Goal: Information Seeking & Learning: Learn about a topic

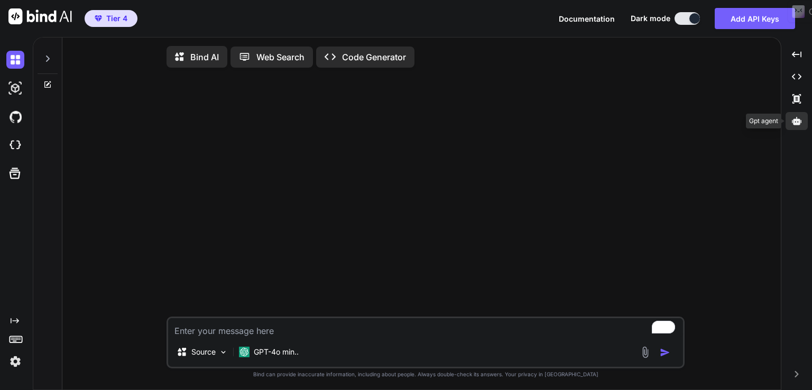
click at [798, 126] on div at bounding box center [797, 121] width 22 height 18
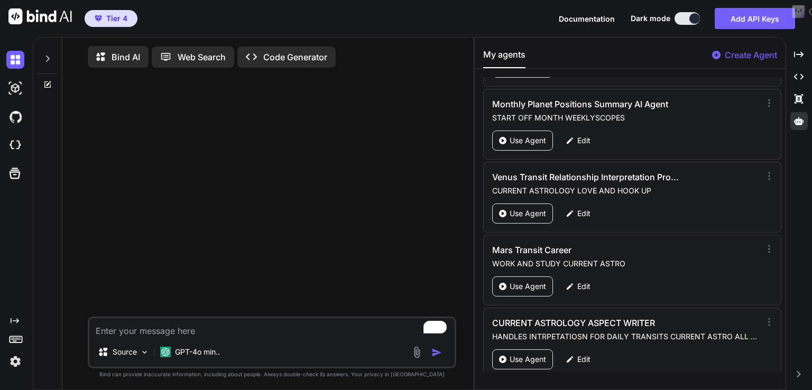
scroll to position [3769, 0]
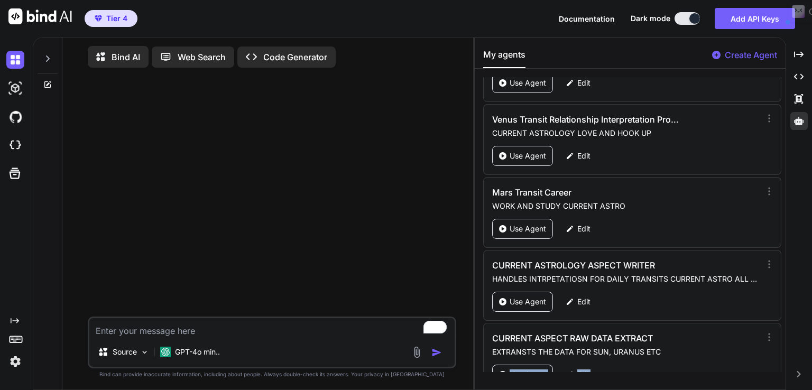
drag, startPoint x: 785, startPoint y: 360, endPoint x: 784, endPoint y: 312, distance: 48.1
click at [784, 310] on div "Ester SPIRTUAL BLOG WRITER Use Agent Edit POETWHOKNEWIT WRITES POETRY Use Agent…" at bounding box center [630, 224] width 311 height 295
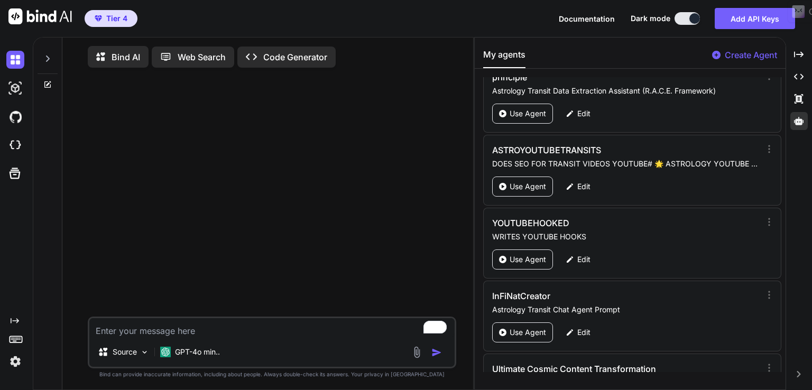
scroll to position [1896, 0]
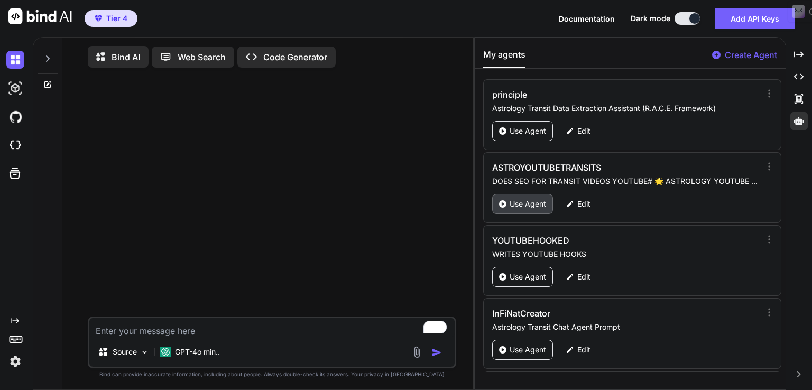
click at [518, 199] on p "Use Agent" at bounding box center [528, 204] width 36 height 11
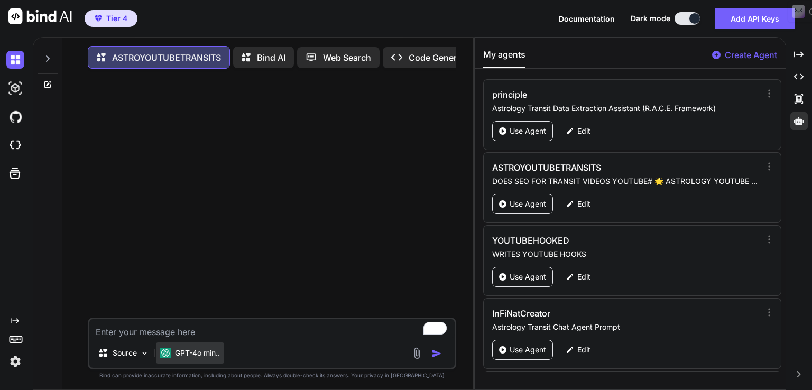
click at [211, 359] on p "GPT-4o min.." at bounding box center [197, 353] width 45 height 11
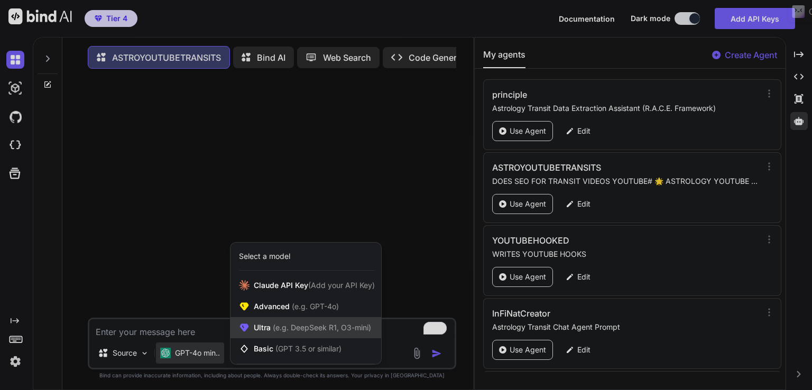
click at [301, 328] on span "(e.g. DeepSeek R1, O3-mini)" at bounding box center [321, 327] width 100 height 9
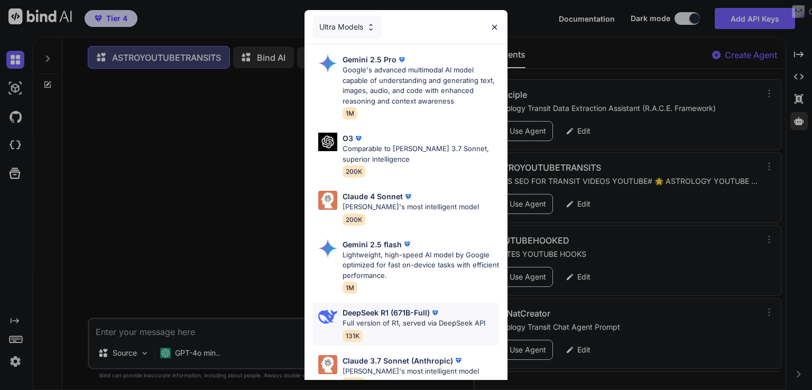
click at [383, 320] on p "Full version of R1, served via DeepSeek API" at bounding box center [414, 323] width 143 height 11
type textarea "x"
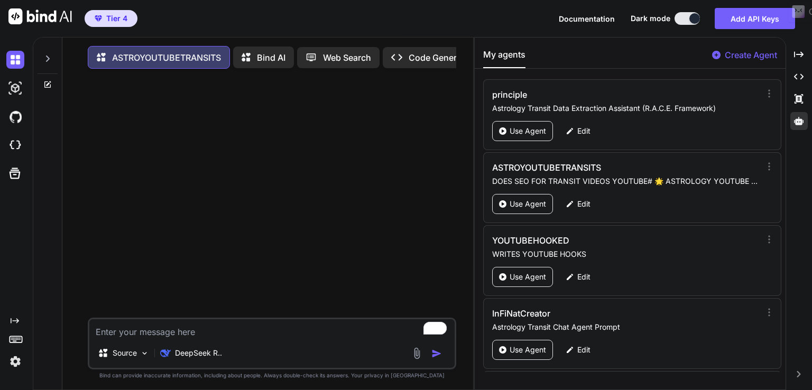
click at [184, 333] on textarea "To enrich screen reader interactions, please activate Accessibility in Grammarl…" at bounding box center [271, 328] width 365 height 19
paste textarea "Pluto Enters Out of Bounds and Pluto direct 28th of August to 23rd of november …"
type textarea "Pluto Enters Out of Bounds and Pluto direct 28th of August to 23rd of november …"
type textarea "x"
type textarea "Pluto Enters Out of Bounds and Pluto direct 28th of August to 23rd of november …"
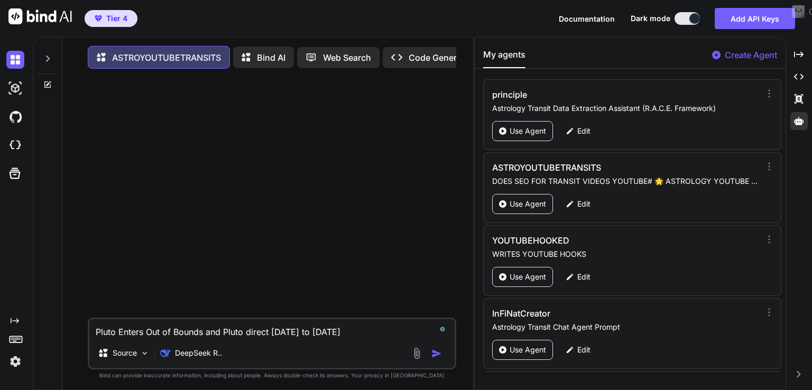
click at [440, 358] on img "button" at bounding box center [437, 354] width 11 height 11
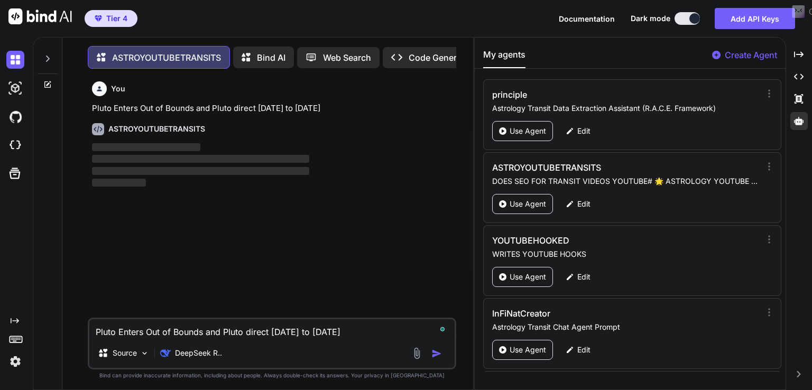
scroll to position [4, 0]
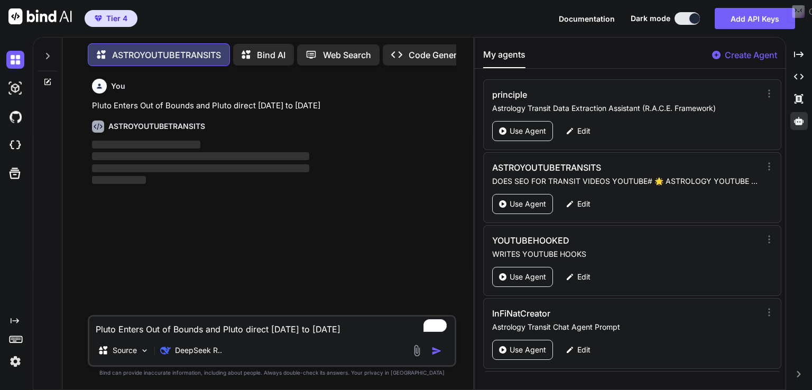
type textarea "x"
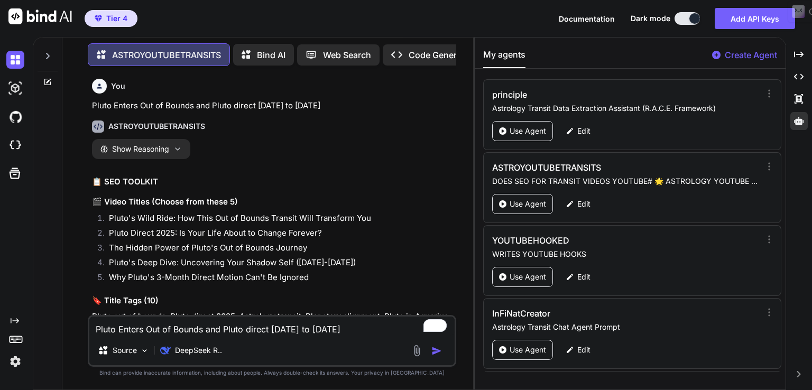
drag, startPoint x: 107, startPoint y: 217, endPoint x: 193, endPoint y: 217, distance: 85.7
click at [154, 213] on li "Pluto's Wild Ride: How This Out of Bounds Transit Will Transform You" at bounding box center [277, 220] width 354 height 15
drag, startPoint x: 193, startPoint y: 217, endPoint x: 207, endPoint y: 216, distance: 14.9
click at [207, 216] on li "Pluto's Wild Ride: How This Out of Bounds Transit Will Transform You" at bounding box center [277, 220] width 354 height 15
click at [355, 217] on li "Pluto's Wild Ride: How This Out of Bounds Transit Will Transform You" at bounding box center [277, 220] width 354 height 15
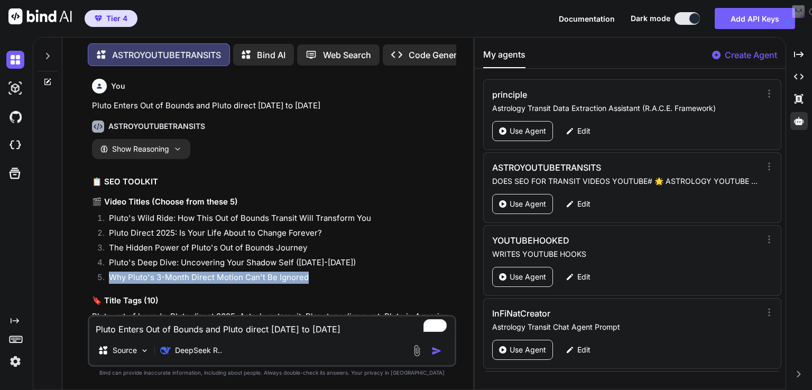
drag, startPoint x: 308, startPoint y: 278, endPoint x: 109, endPoint y: 272, distance: 199.5
click at [109, 272] on li "Why Pluto's 3-Month Direct Motion Can't Be Ignored" at bounding box center [277, 279] width 354 height 15
copy li "Why Pluto's 3-Month Direct Motion Can't Be Ignored"
drag, startPoint x: 93, startPoint y: 103, endPoint x: 412, endPoint y: 106, distance: 319.0
click at [412, 106] on p "Pluto Enters Out of Bounds and Pluto direct 28th of August to 23rd of november …" at bounding box center [273, 106] width 362 height 12
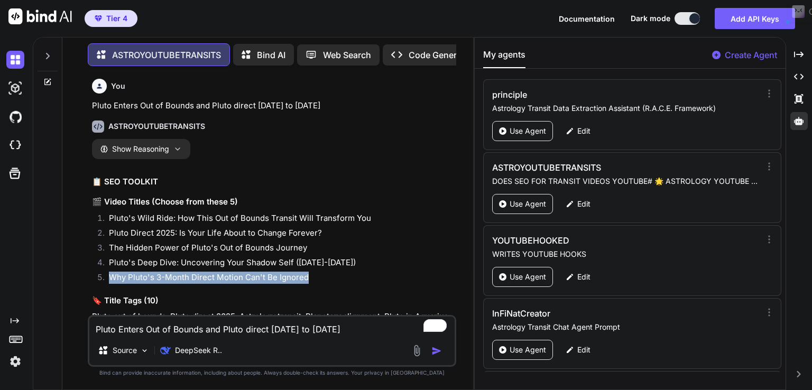
copy p "Pluto Enters Out of Bounds and Pluto direct 28th of August to 23rd of november …"
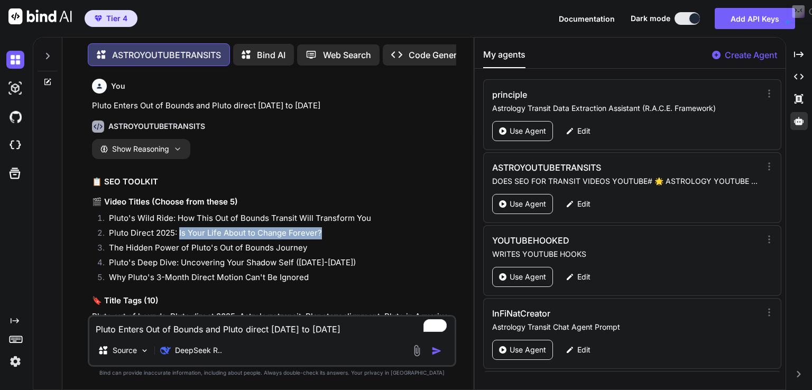
drag, startPoint x: 328, startPoint y: 231, endPoint x: 178, endPoint y: 229, distance: 150.2
click at [178, 229] on li "Pluto Direct 2025: Is Your Life About to Change Forever?" at bounding box center [277, 234] width 354 height 15
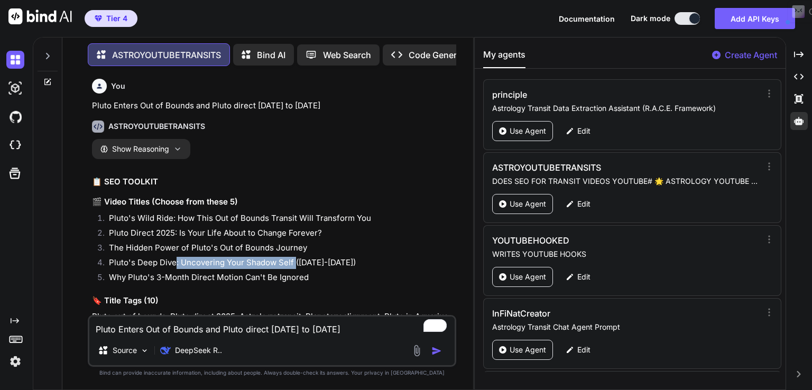
drag, startPoint x: 176, startPoint y: 260, endPoint x: 294, endPoint y: 265, distance: 118.0
click at [294, 265] on li "Pluto's Deep Dive: Uncovering Your Shadow Self (Aug-Nov 2025)" at bounding box center [277, 264] width 354 height 15
copy li ": Uncovering Your Shadow Self"
click at [176, 263] on li "Pluto's Deep Dive: Uncovering Your Shadow Self (Aug-Nov 2025)" at bounding box center [277, 264] width 354 height 15
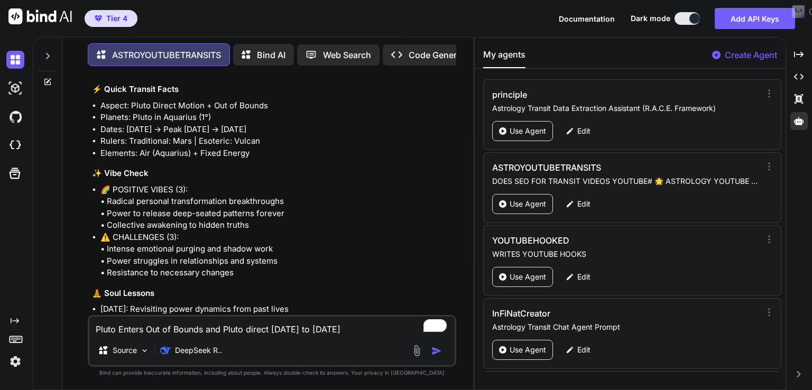
scroll to position [211, 0]
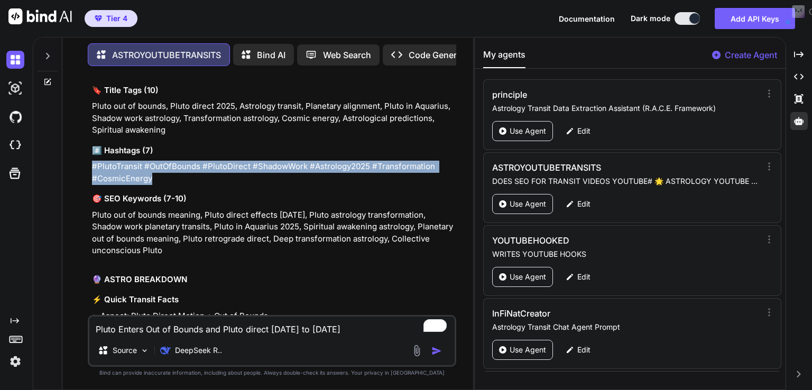
drag, startPoint x: 91, startPoint y: 163, endPoint x: 216, endPoint y: 175, distance: 125.4
click at [216, 175] on p "#PlutoTransit #OutOfBounds #PlutoDirect #ShadowWork #Astrology2025 #Transformat…" at bounding box center [273, 173] width 362 height 24
copy p "#PlutoTransit #OutOfBounds #PlutoDirect #ShadowWork #Astrology2025 #Transformat…"
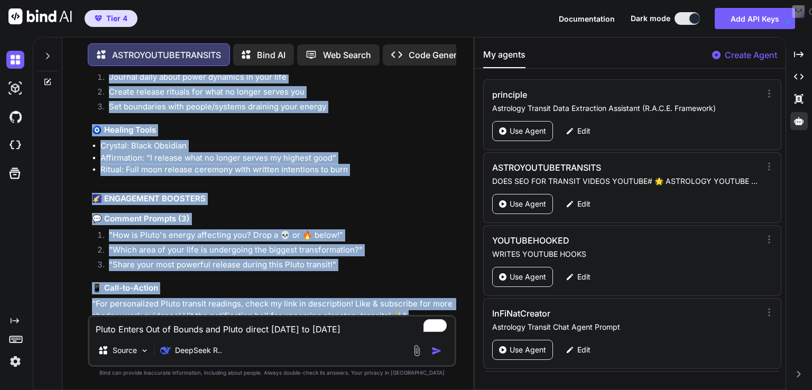
scroll to position [768, 0]
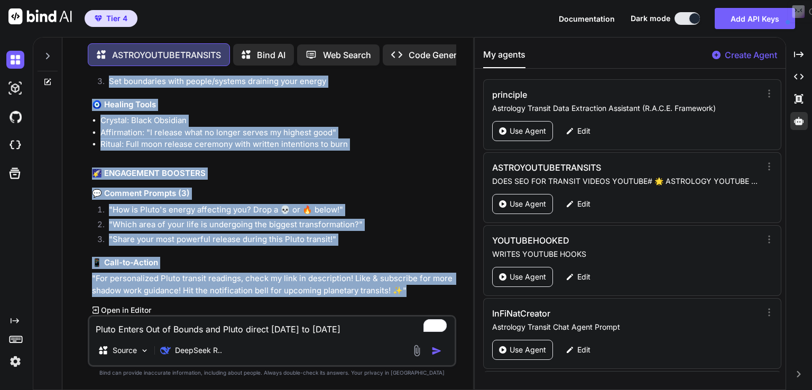
drag, startPoint x: 91, startPoint y: 280, endPoint x: 420, endPoint y: 292, distance: 329.7
copy div "🔮 ASTRO BREAKDOWN ⚡ Quick Transit Facts Aspect: Pluto Direct Motion + Out of Bo…"
click at [321, 188] on h3 "💬 Comment Prompts (3)" at bounding box center [273, 194] width 362 height 12
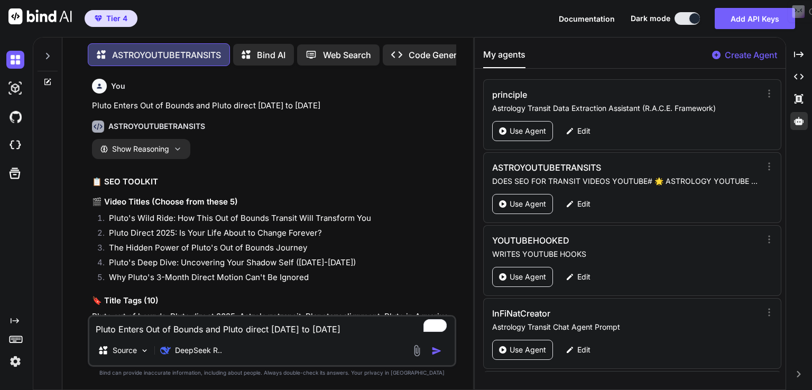
scroll to position [211, 0]
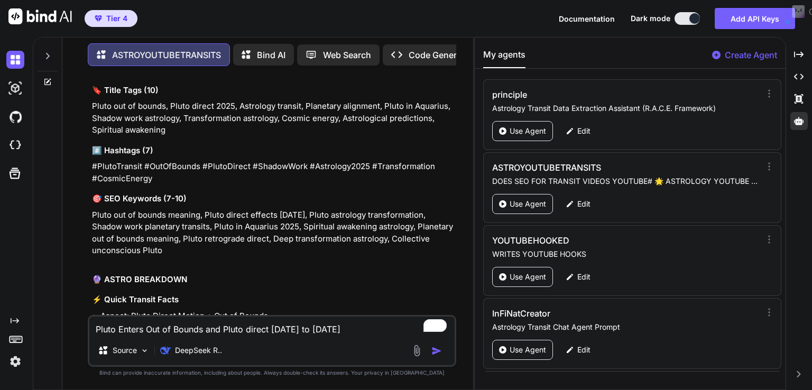
drag, startPoint x: 88, startPoint y: 215, endPoint x: 201, endPoint y: 250, distance: 118.1
click at [201, 250] on div "You Pluto Enters Out of Bounds and Pluto direct 28th of August to 23rd of novem…" at bounding box center [272, 232] width 369 height 315
copy p "Pluto out of bounds meaning, Pluto direct effects August 2025, Pluto astrology …"
click at [157, 331] on textarea "Pluto Enters Out of Bounds and Pluto direct 28th of August to 23rd of november …" at bounding box center [271, 326] width 365 height 19
paste textarea "Uranus Stationary Retrograde in Taurus 6th of september 2025 to 4th of february…"
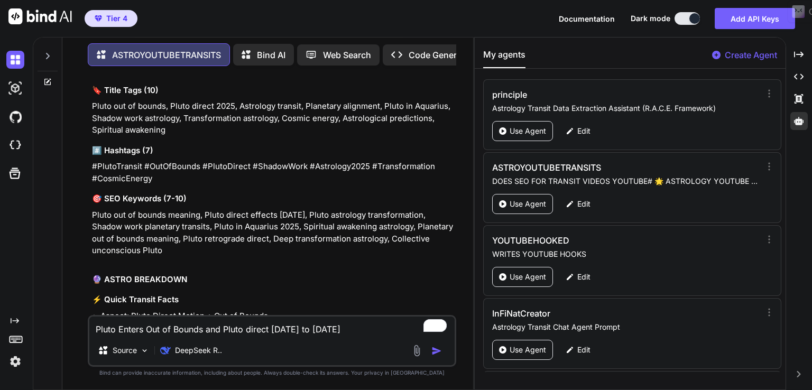
type textarea "Uranus Stationary Retrograde in Taurus 6th of september 2025 to 4th of february…"
type textarea "x"
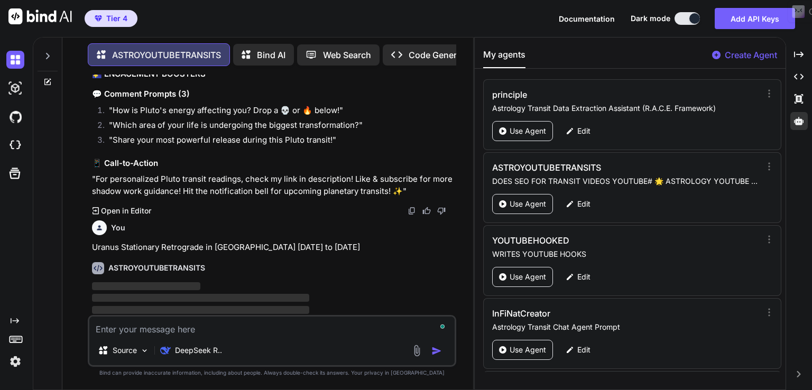
scroll to position [880, 0]
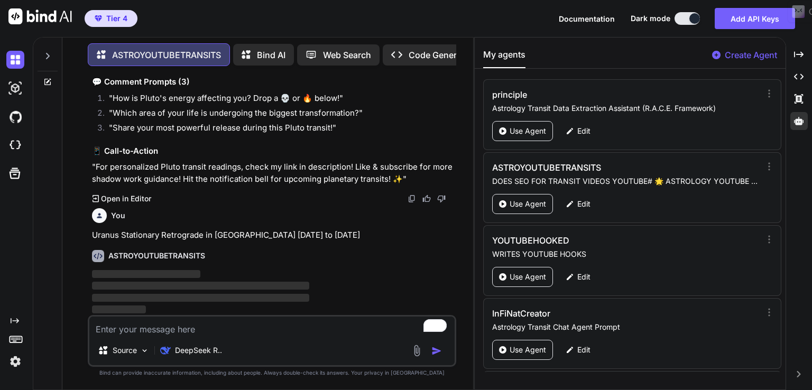
type textarea "x"
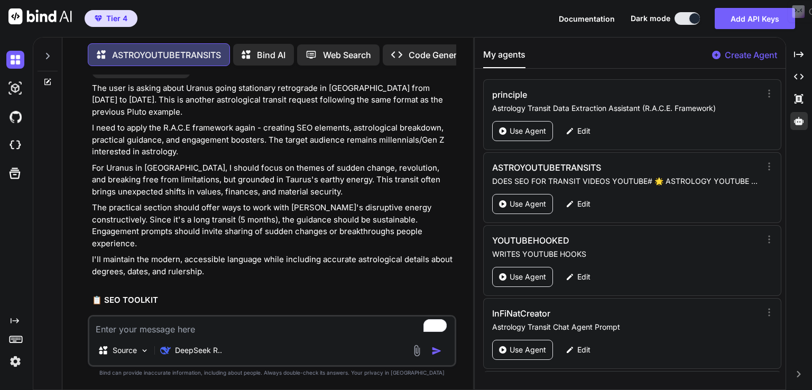
scroll to position [1301, 0]
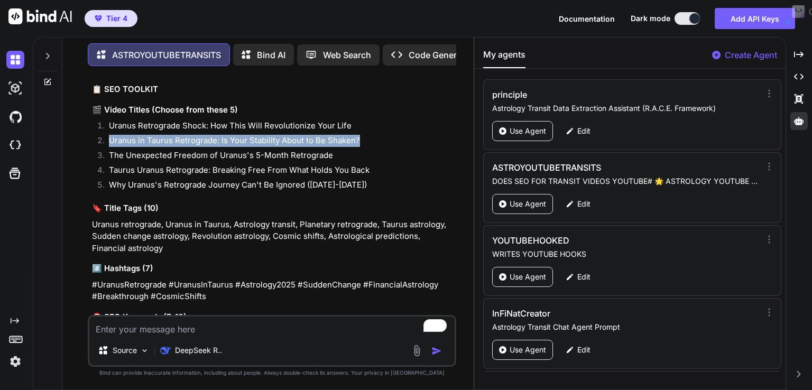
drag, startPoint x: 106, startPoint y: 128, endPoint x: 360, endPoint y: 127, distance: 253.9
click at [360, 135] on li "Uranus in Taurus Retrograde: Is Your Stability About to Be Shaken?" at bounding box center [277, 142] width 354 height 15
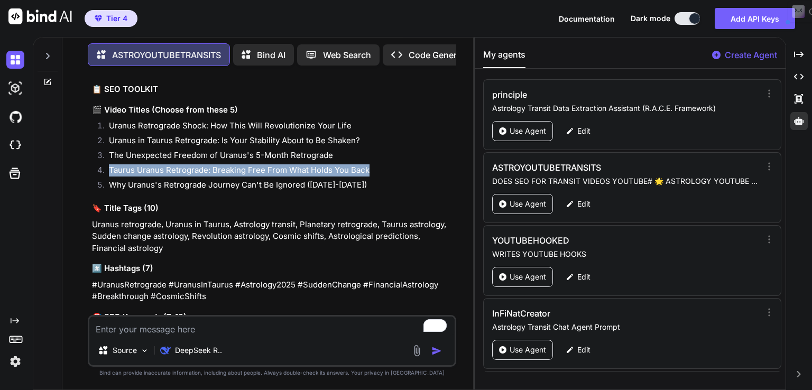
drag, startPoint x: 108, startPoint y: 156, endPoint x: 369, endPoint y: 158, distance: 261.3
click at [369, 164] on li "Taurus Uranus Retrograde: Breaking Free From What Holds You Back" at bounding box center [277, 171] width 354 height 15
copy li "Taurus Uranus Retrograde: Breaking Free From What Holds You Back"
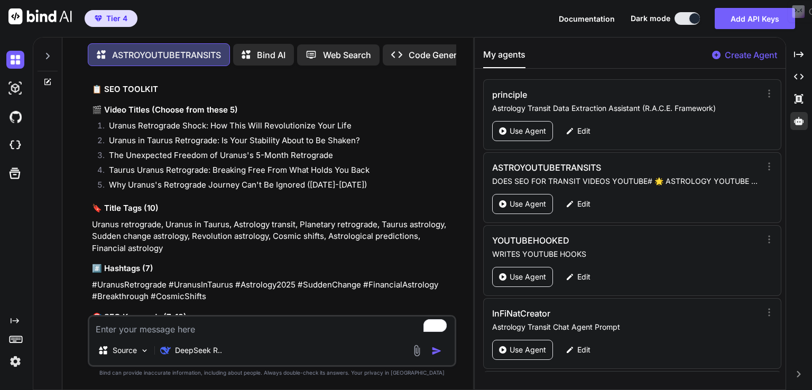
click at [120, 232] on p "Uranus retrograde, Uranus in Taurus, Astrology transit, Planetary retrograde, T…" at bounding box center [273, 237] width 362 height 36
drag, startPoint x: 102, startPoint y: 273, endPoint x: 213, endPoint y: 291, distance: 111.9
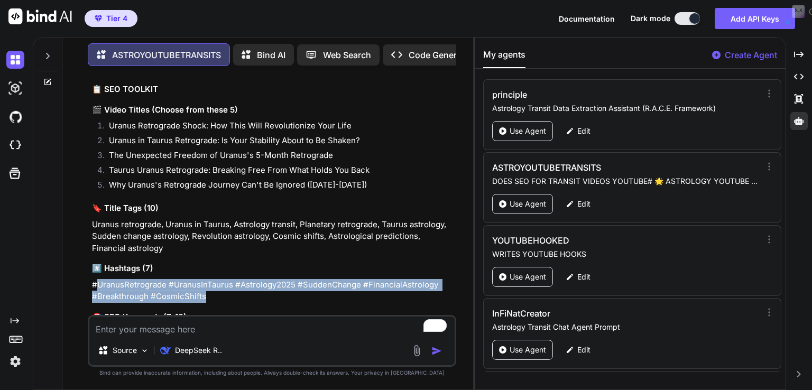
drag, startPoint x: 94, startPoint y: 270, endPoint x: 187, endPoint y: 282, distance: 93.8
click at [214, 282] on p "#UranusRetrograde #UranusInTaurus #Astrology2025 #SuddenChange #FinancialAstrol…" at bounding box center [273, 291] width 362 height 24
click at [118, 283] on p "#UranusRetrograde #UranusInTaurus #Astrology2025 #SuddenChange #FinancialAstrol…" at bounding box center [273, 291] width 362 height 24
drag, startPoint x: 89, startPoint y: 272, endPoint x: 208, endPoint y: 288, distance: 120.6
click at [209, 288] on div "You Pluto Enters Out of Bounds and Pluto direct 28th of August to 23rd of novem…" at bounding box center [273, 195] width 367 height 241
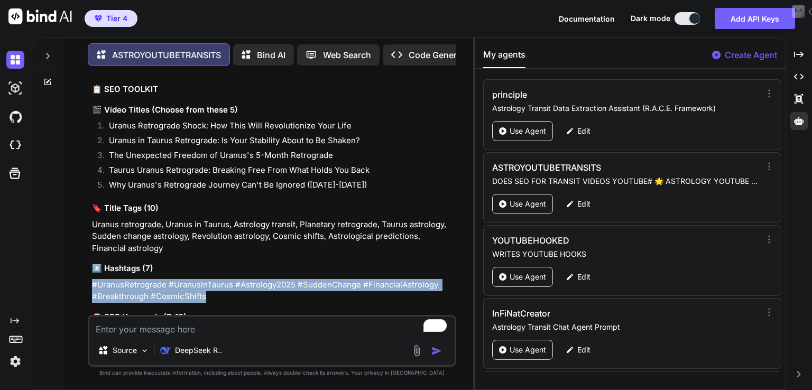
copy p "#UranusRetrograde #UranusInTaurus #Astrology2025 #SuddenChange #FinancialAstrol…"
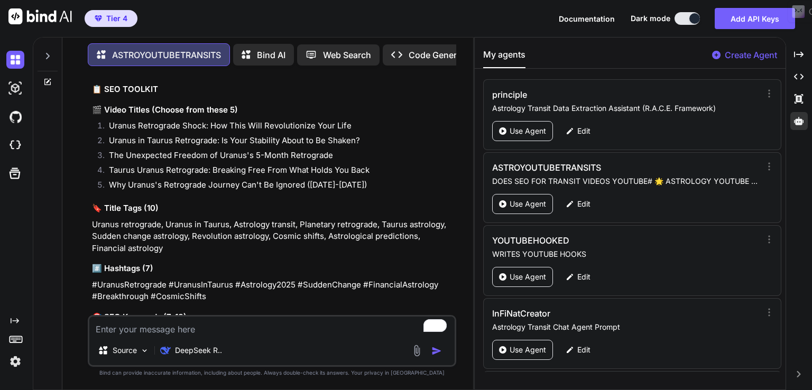
click at [171, 232] on p "Uranus retrograde, Uranus in Taurus, Astrology transit, Planetary retrograde, T…" at bounding box center [273, 237] width 362 height 36
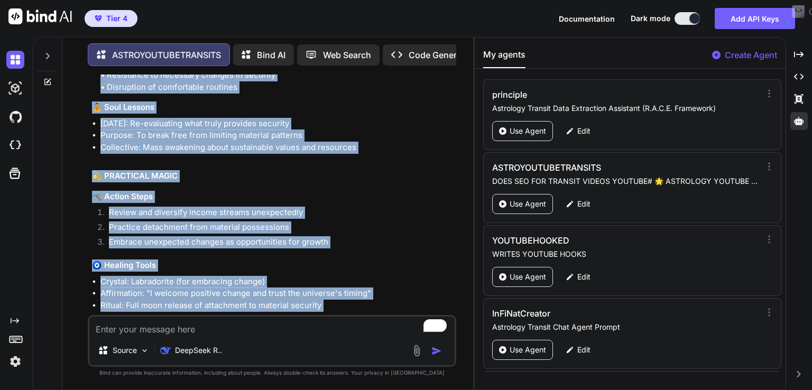
scroll to position [1977, 0]
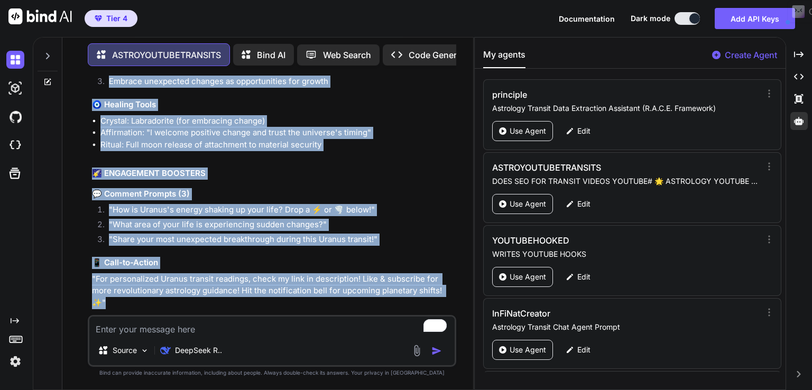
drag, startPoint x: 93, startPoint y: 171, endPoint x: 452, endPoint y: 291, distance: 378.2
copy think "🔮 ASTRO BREAKDOWN ⚡ Quick Transit Facts Aspect: Uranus Stationary Retrograde Pl…"
click at [271, 188] on h3 "💬 Comment Prompts (3)" at bounding box center [273, 194] width 362 height 12
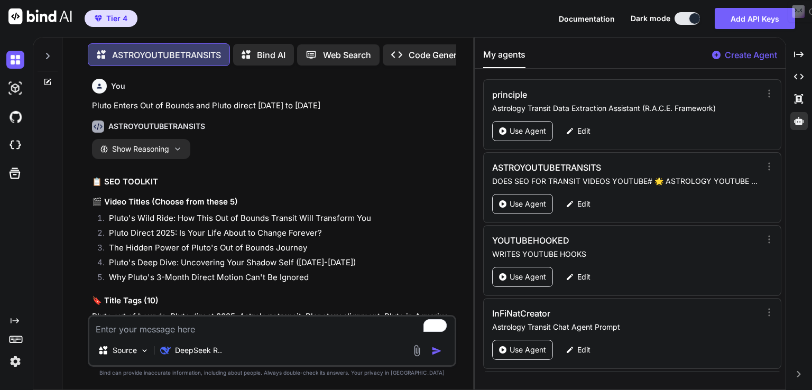
scroll to position [211, 0]
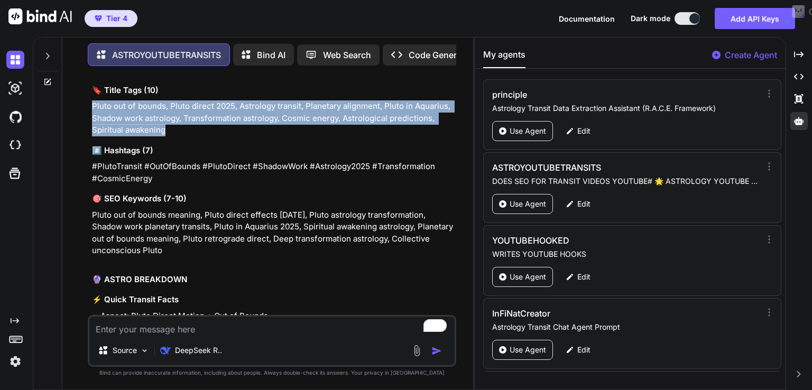
drag, startPoint x: 89, startPoint y: 110, endPoint x: 177, endPoint y: 132, distance: 89.9
click at [177, 132] on div "You Pluto Enters Out of Bounds and Pluto direct 28th of August to 23rd of novem…" at bounding box center [273, 195] width 367 height 241
copy p "Pluto out of bounds, Pluto direct 2025, Astrology transit, Planetary alignment,…"
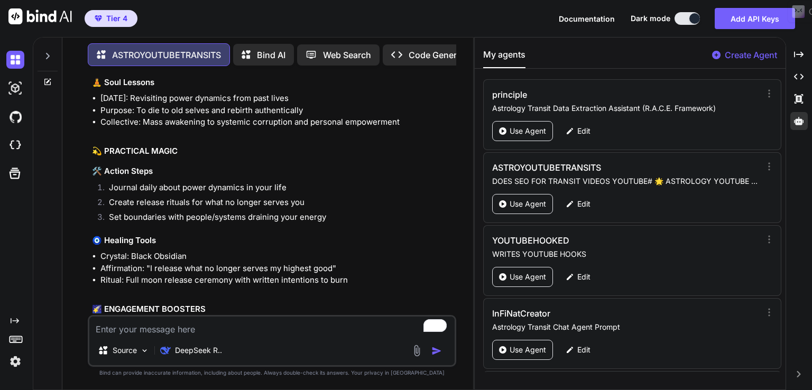
scroll to position [843, 0]
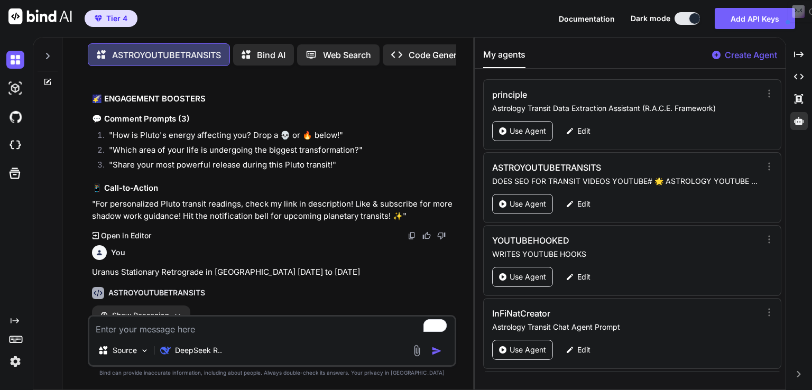
drag, startPoint x: 92, startPoint y: 275, endPoint x: 428, endPoint y: 277, distance: 336.4
click at [428, 277] on p "Uranus Stationary Retrograde in Taurus 6th of september 2025 to 4th of february…" at bounding box center [273, 273] width 362 height 12
click at [321, 207] on p ""For personalized Pluto transit readings, check my link in description! Like & …" at bounding box center [273, 210] width 362 height 24
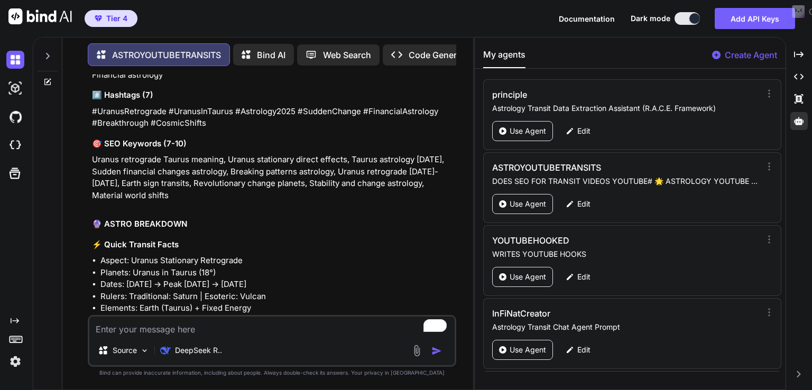
scroll to position [1264, 0]
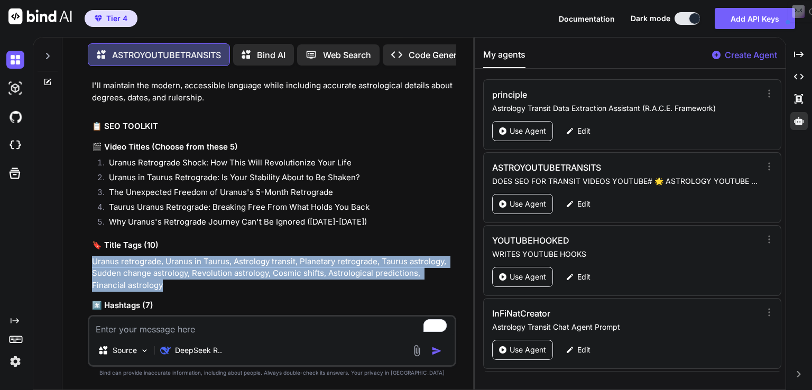
drag, startPoint x: 91, startPoint y: 248, endPoint x: 156, endPoint y: 271, distance: 68.9
click at [156, 271] on div "You Pluto Enters Out of Bounds and Pluto direct 28th of August to 23rd of novem…" at bounding box center [273, 195] width 367 height 241
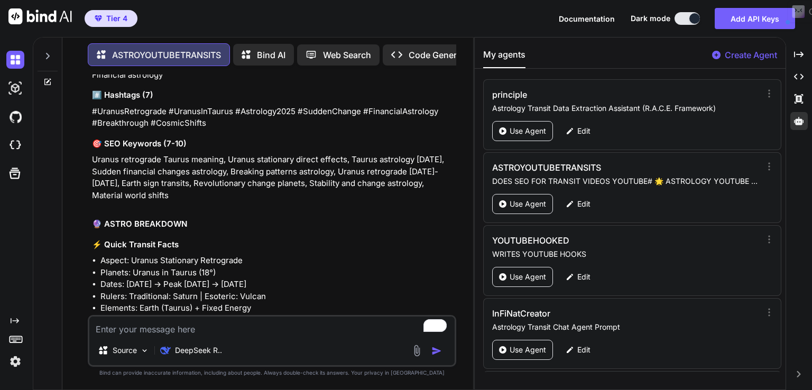
drag, startPoint x: 100, startPoint y: 149, endPoint x: 220, endPoint y: 187, distance: 125.5
click at [220, 187] on p "Uranus retrograde Taurus meaning, Uranus stationary direct effects, Taurus astr…" at bounding box center [273, 178] width 362 height 48
click at [118, 140] on think "The user is asking about Uranus going stationary retrograde in Taurus from Sept…" at bounding box center [273, 255] width 362 height 1113
drag, startPoint x: 94, startPoint y: 149, endPoint x: 209, endPoint y: 184, distance: 120.3
click at [209, 184] on p "Uranus retrograde Taurus meaning, Uranus stationary direct effects, Taurus astr…" at bounding box center [273, 178] width 362 height 48
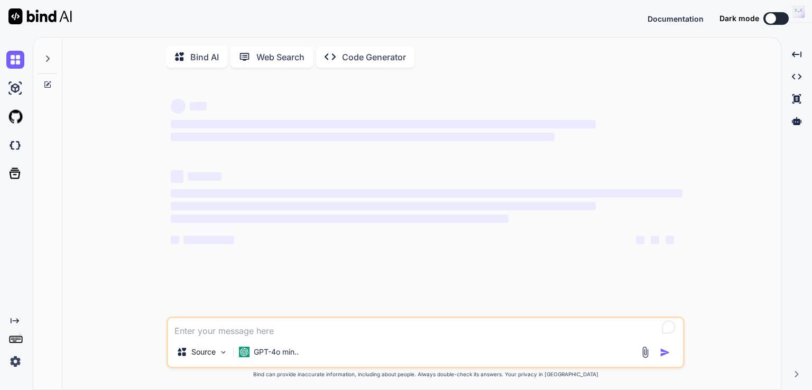
click at [779, 22] on div "Documentation Dark mode Created with Pixso." at bounding box center [726, 18] width 156 height 13
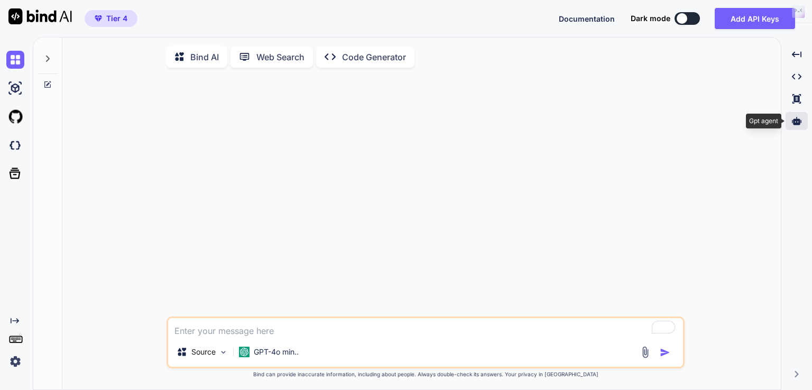
click at [802, 123] on div at bounding box center [797, 121] width 22 height 18
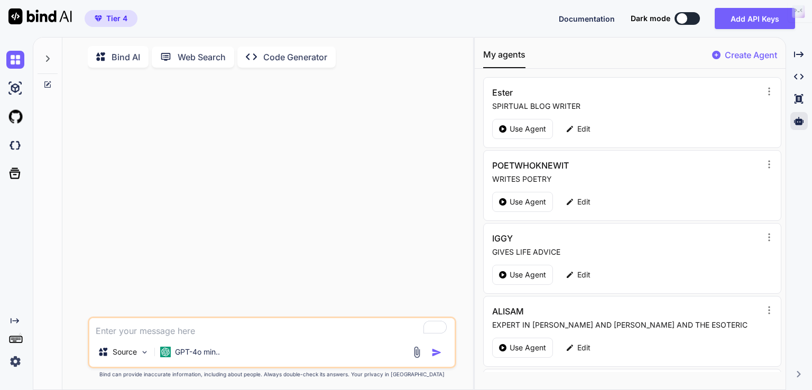
click at [692, 12] on button at bounding box center [687, 18] width 25 height 13
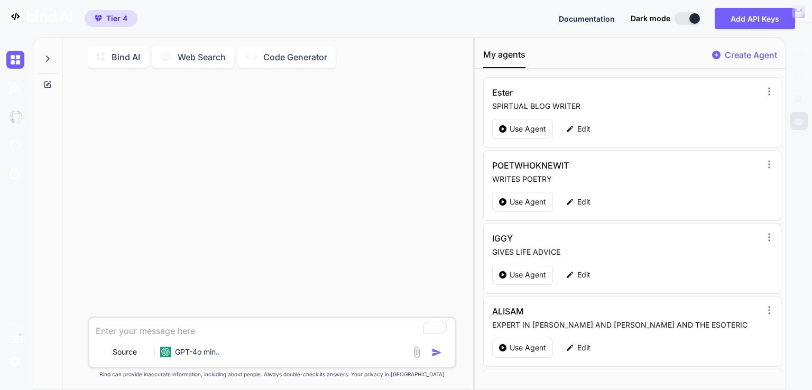
click at [690, 17] on button at bounding box center [687, 18] width 25 height 13
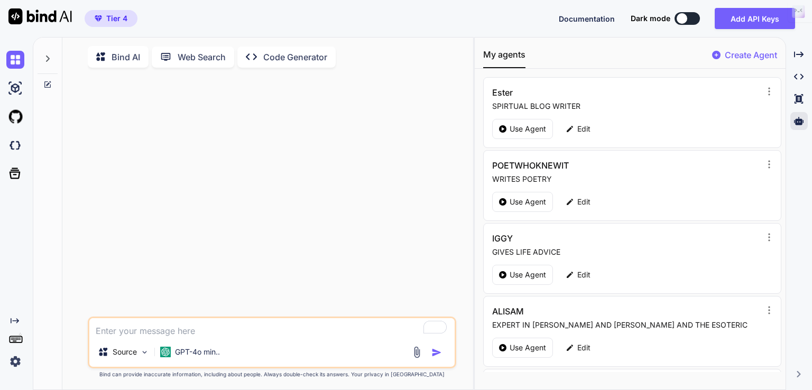
click at [692, 16] on button at bounding box center [687, 18] width 25 height 13
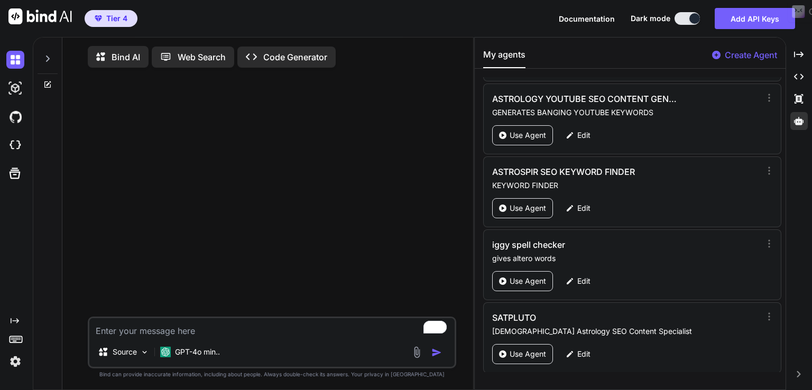
scroll to position [899, 0]
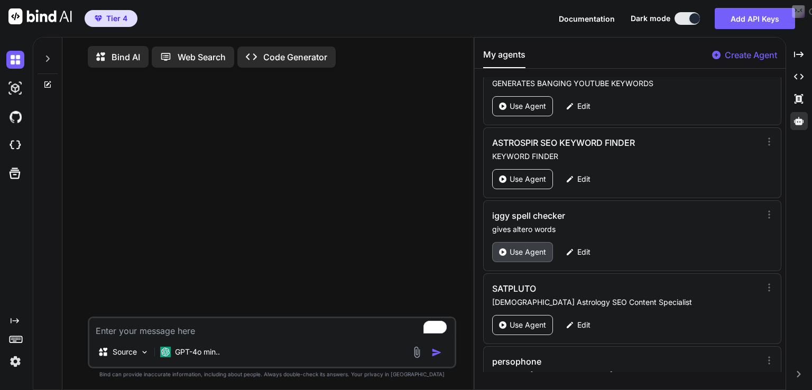
click at [524, 248] on p "Use Agent" at bounding box center [528, 252] width 36 height 11
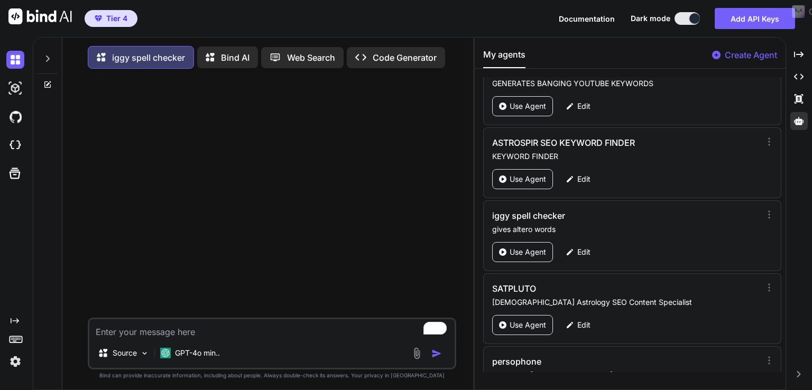
type textarea "x"
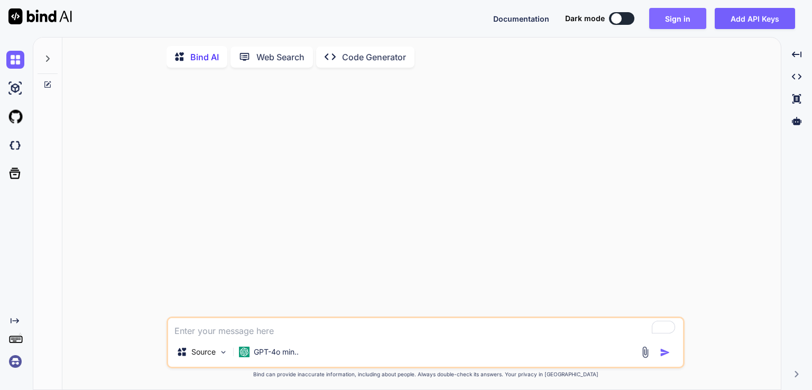
click at [669, 26] on button "Sign in" at bounding box center [678, 18] width 57 height 21
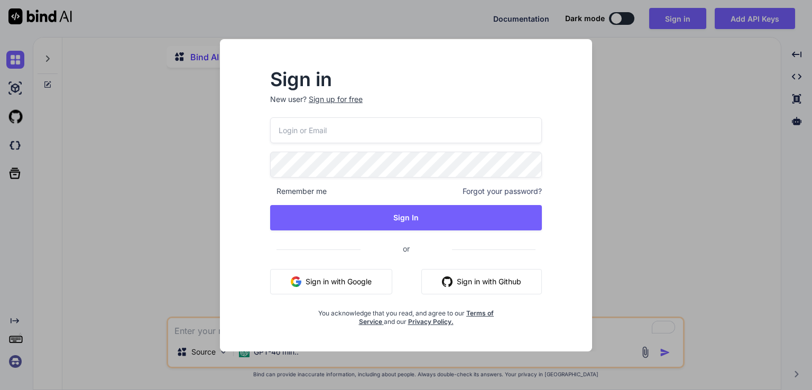
click at [315, 281] on button "Sign in with Google" at bounding box center [331, 281] width 122 height 25
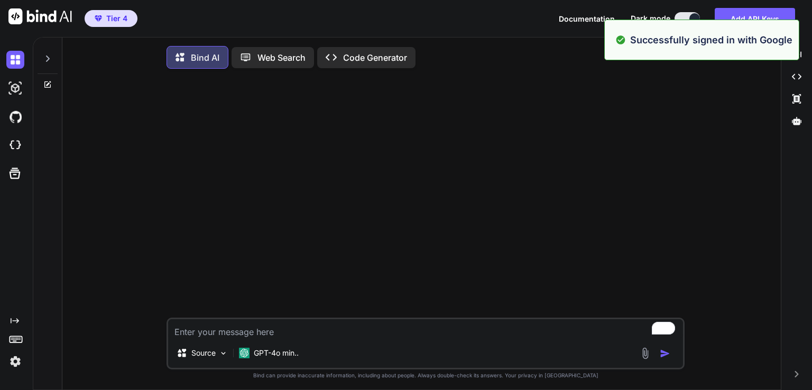
type textarea "x"
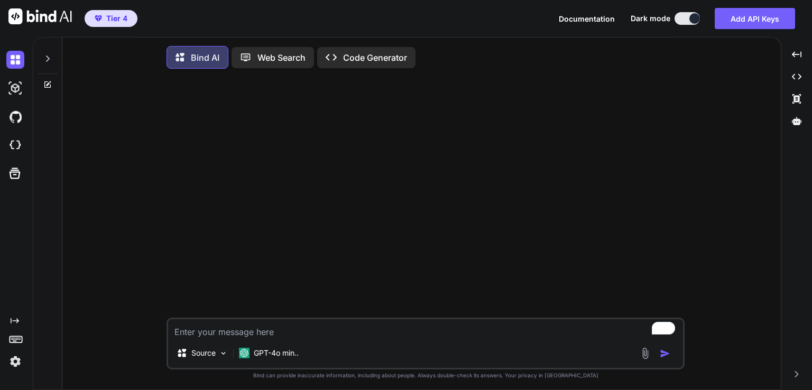
type textarea "x"
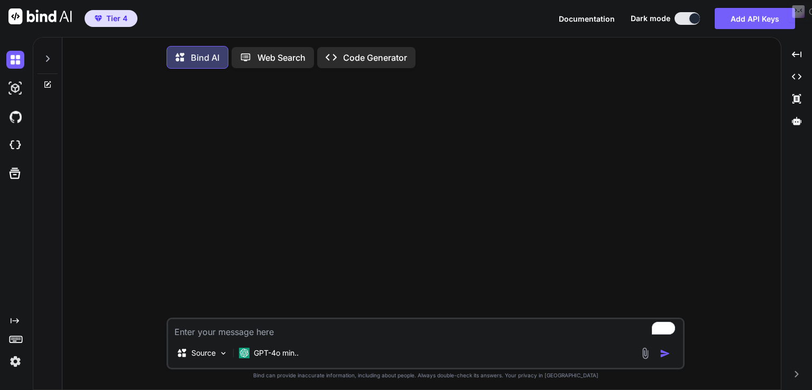
type textarea "x"
